Goal: Information Seeking & Learning: Learn about a topic

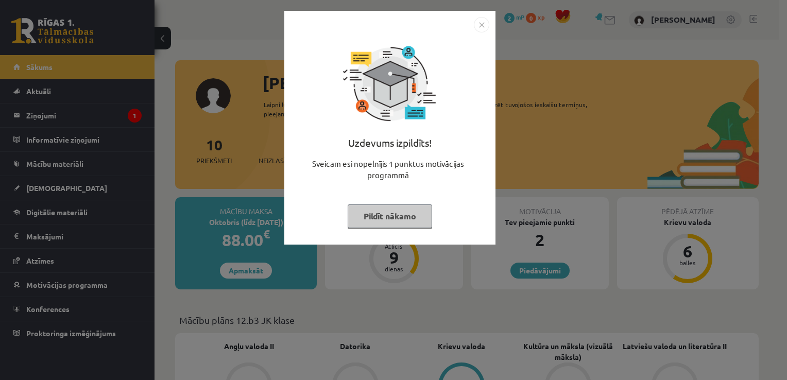
click at [484, 26] on img "Close" at bounding box center [481, 24] width 15 height 15
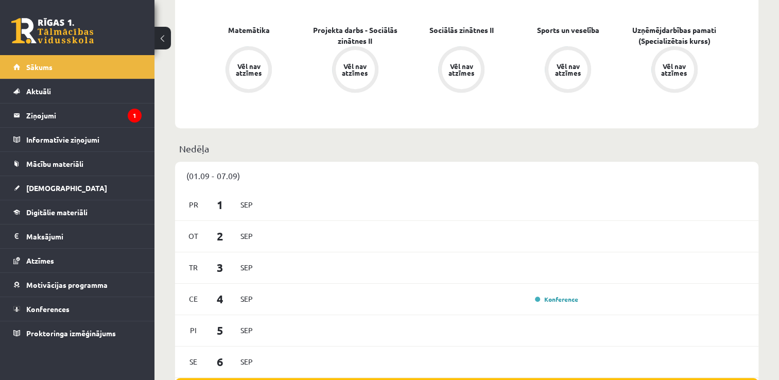
scroll to position [515, 0]
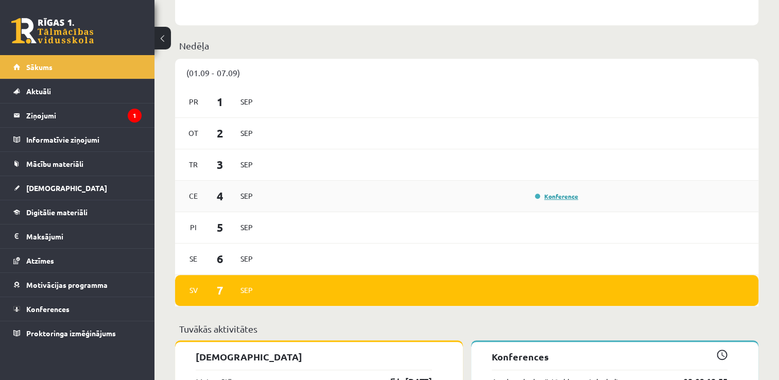
click at [549, 196] on link "Konference" at bounding box center [556, 196] width 43 height 8
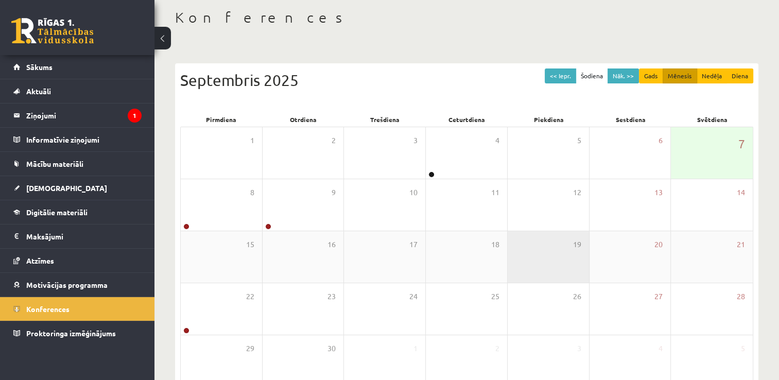
scroll to position [111, 0]
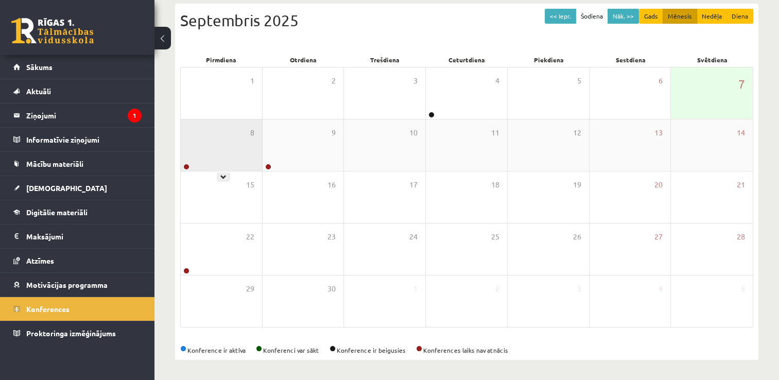
click at [225, 178] on icon at bounding box center [223, 177] width 6 height 6
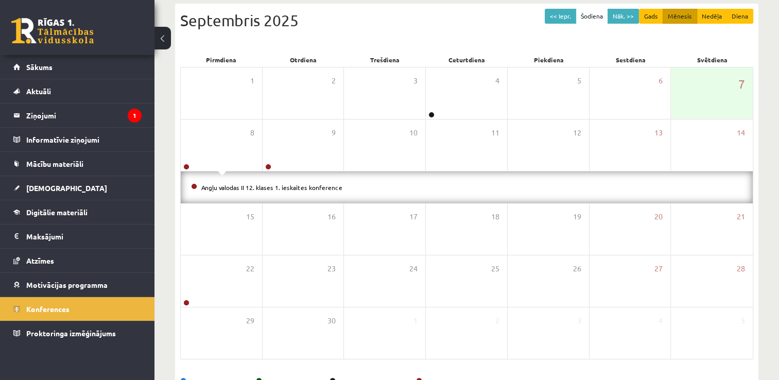
click at [255, 182] on li "Angļu valodas II 12. klases 1. ieskaites konference" at bounding box center [467, 187] width 552 height 11
click at [235, 145] on div "8" at bounding box center [221, 144] width 81 height 51
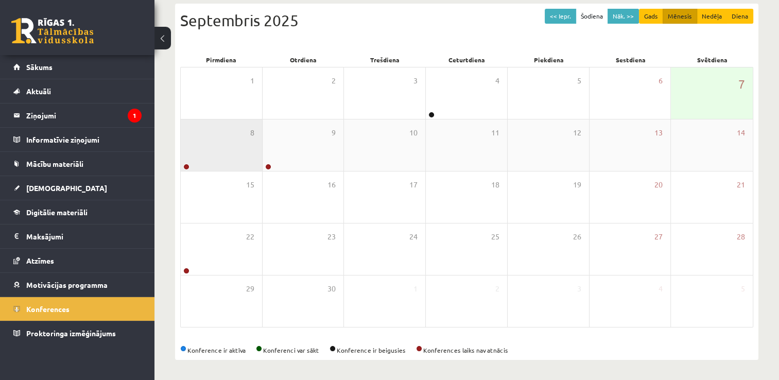
click at [236, 145] on div "8" at bounding box center [221, 144] width 81 height 51
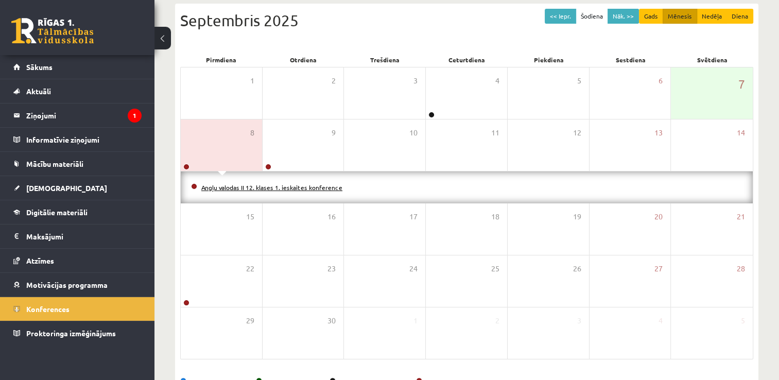
click at [255, 188] on link "Angļu valodas II 12. klases 1. ieskaites konference" at bounding box center [271, 187] width 141 height 8
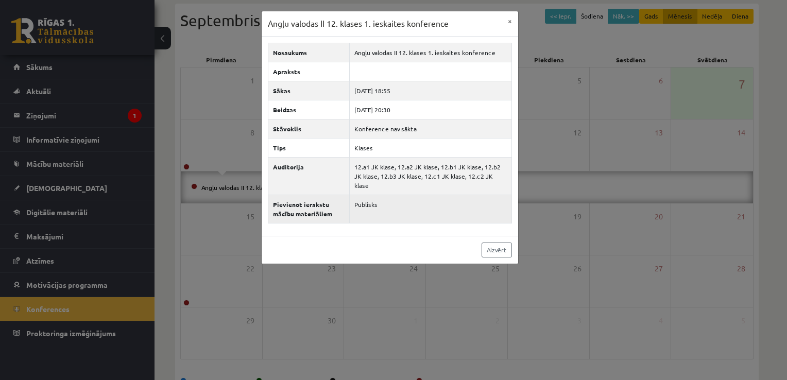
click at [290, 197] on th "Pievienot ierakstu mācību materiāliem" at bounding box center [309, 209] width 82 height 28
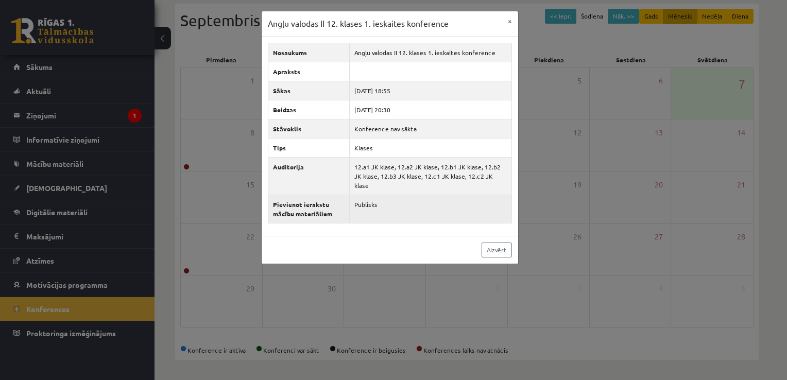
click at [356, 195] on td "Publisks" at bounding box center [431, 209] width 162 height 28
click at [363, 196] on td "Publisks" at bounding box center [431, 209] width 162 height 28
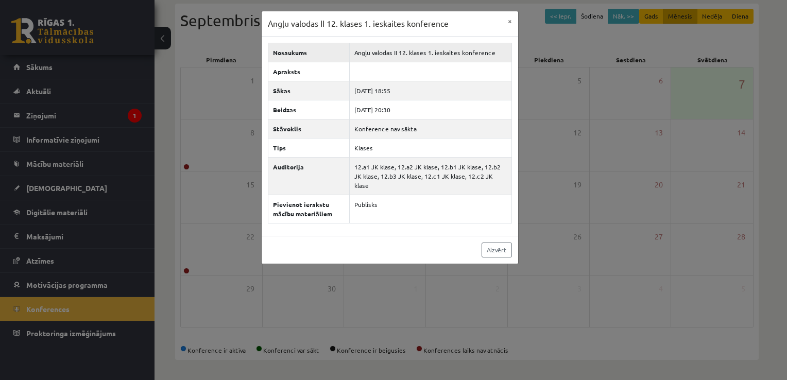
click at [385, 53] on td "Angļu valodas II 12. klases 1. ieskaites konference" at bounding box center [431, 52] width 162 height 19
click at [401, 100] on td "2025-09-08 20:30" at bounding box center [431, 109] width 162 height 19
drag, startPoint x: 400, startPoint y: 121, endPoint x: 400, endPoint y: 131, distance: 9.8
click at [400, 122] on td "Konference nav sākta" at bounding box center [431, 128] width 162 height 19
click at [503, 243] on link "Aizvērt" at bounding box center [497, 250] width 30 height 15
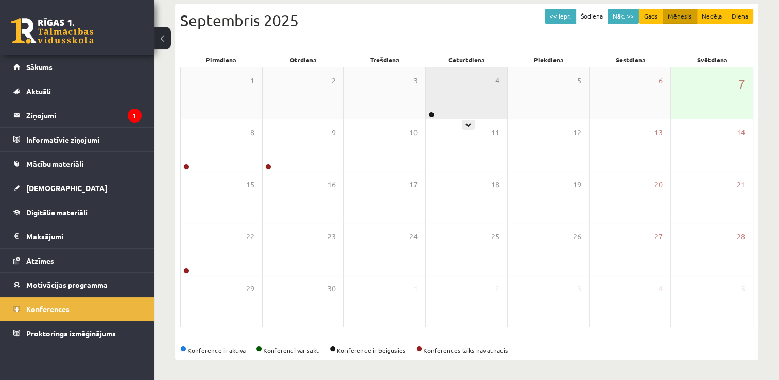
click at [476, 102] on div "4" at bounding box center [466, 92] width 81 height 51
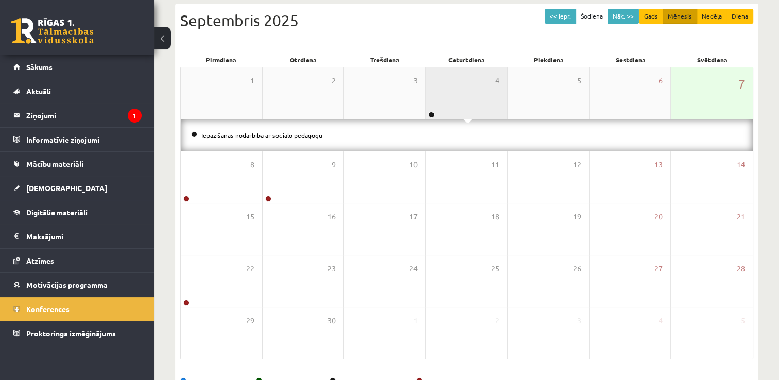
click at [463, 97] on div "4" at bounding box center [466, 92] width 81 height 51
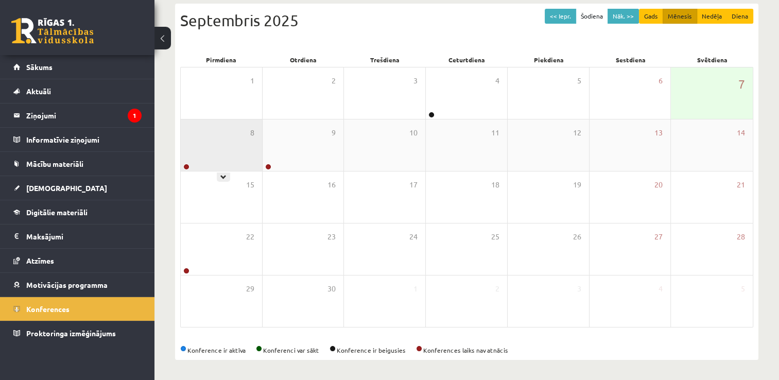
click at [228, 158] on div "8" at bounding box center [221, 144] width 81 height 51
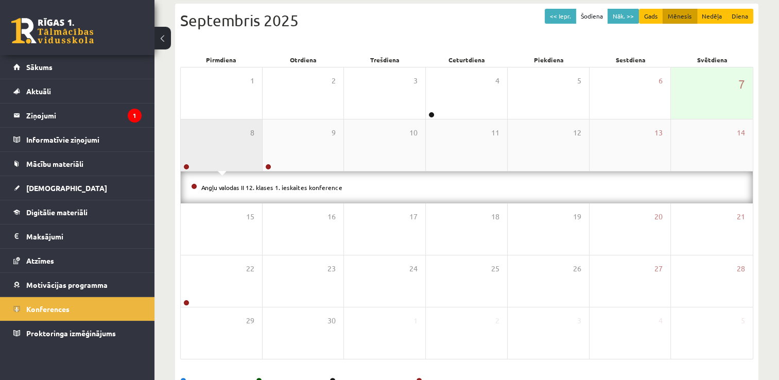
click at [229, 158] on div "8" at bounding box center [221, 144] width 81 height 51
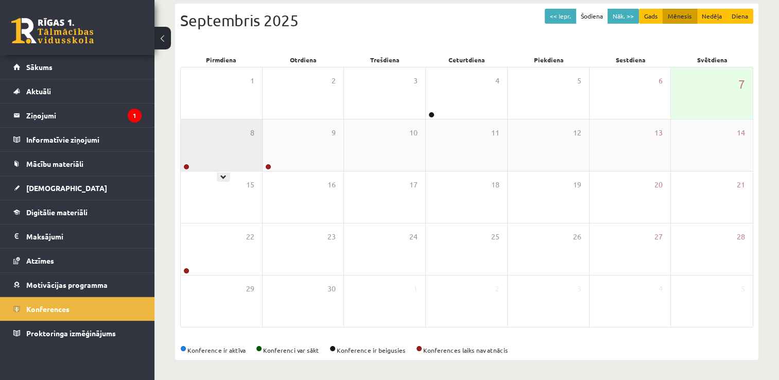
click at [227, 147] on div "8" at bounding box center [221, 144] width 81 height 51
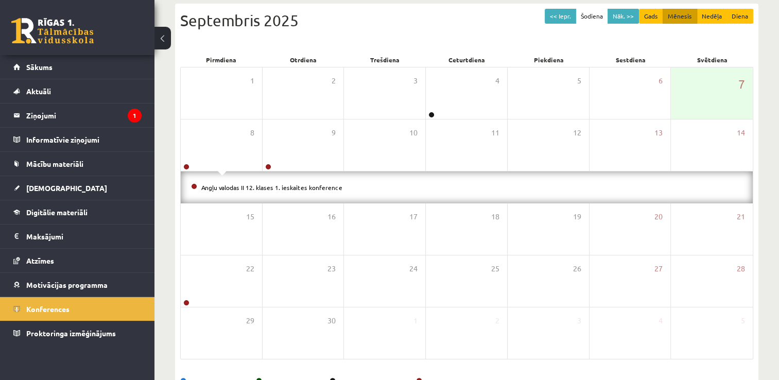
click at [242, 177] on div "Angļu valodas II 12. klases 1. ieskaites konference" at bounding box center [467, 187] width 572 height 32
click at [247, 180] on div "Angļu valodas II 12. klases 1. ieskaites konference" at bounding box center [467, 187] width 572 height 32
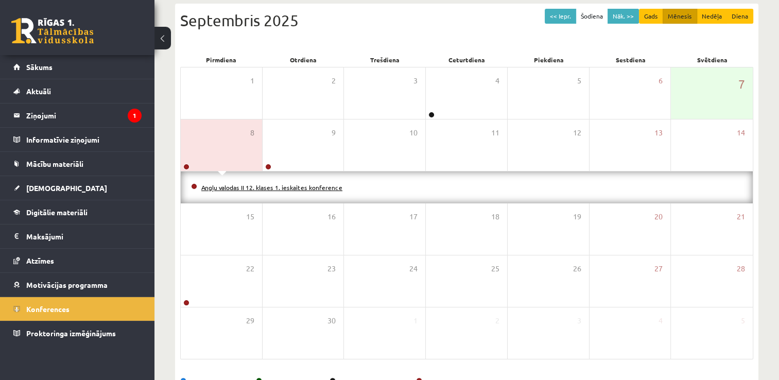
click at [252, 186] on link "Angļu valodas II 12. klases 1. ieskaites konference" at bounding box center [271, 187] width 141 height 8
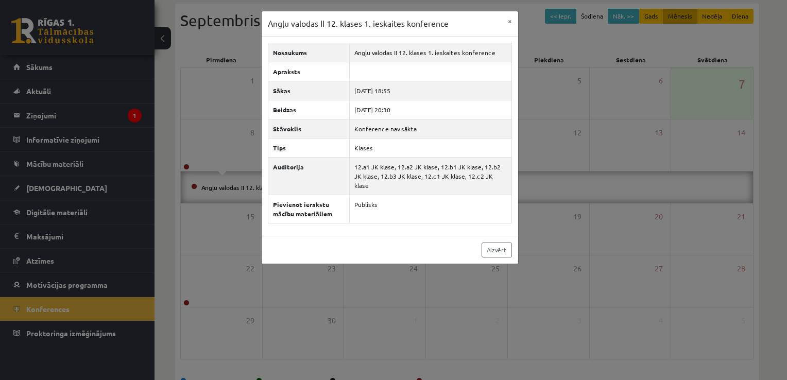
click at [595, 63] on div "Angļu valodas II 12. klases 1. ieskaites konference × Nosaukums Angļu valodas I…" at bounding box center [393, 190] width 787 height 380
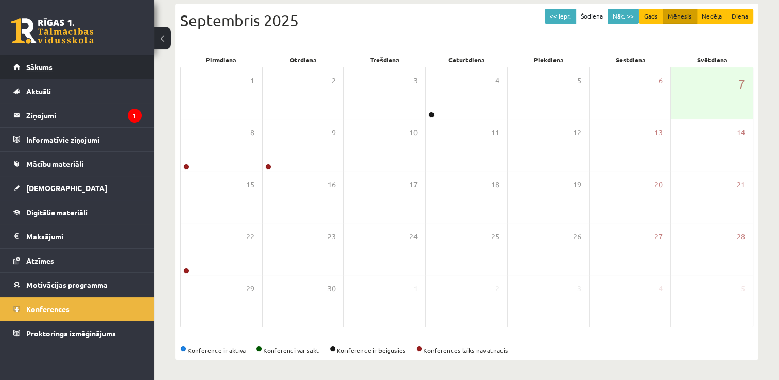
click at [45, 69] on span "Sākums" at bounding box center [39, 66] width 26 height 9
